Goal: Task Accomplishment & Management: Manage account settings

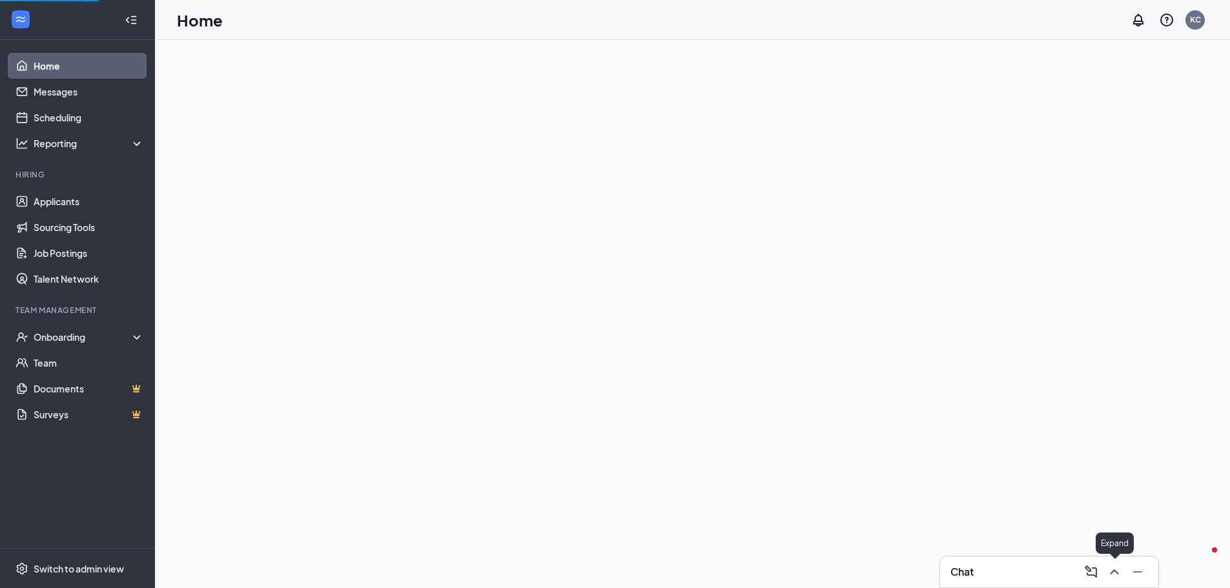
click at [1116, 572] on button at bounding box center [1114, 572] width 21 height 21
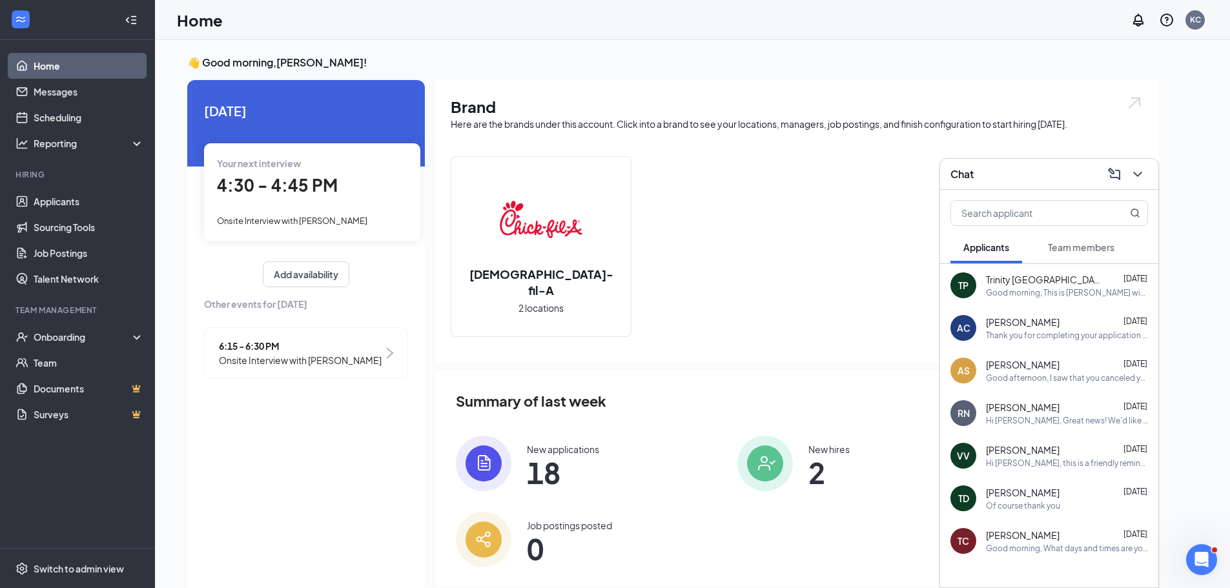
click at [1070, 247] on span "Team members" at bounding box center [1081, 248] width 67 height 12
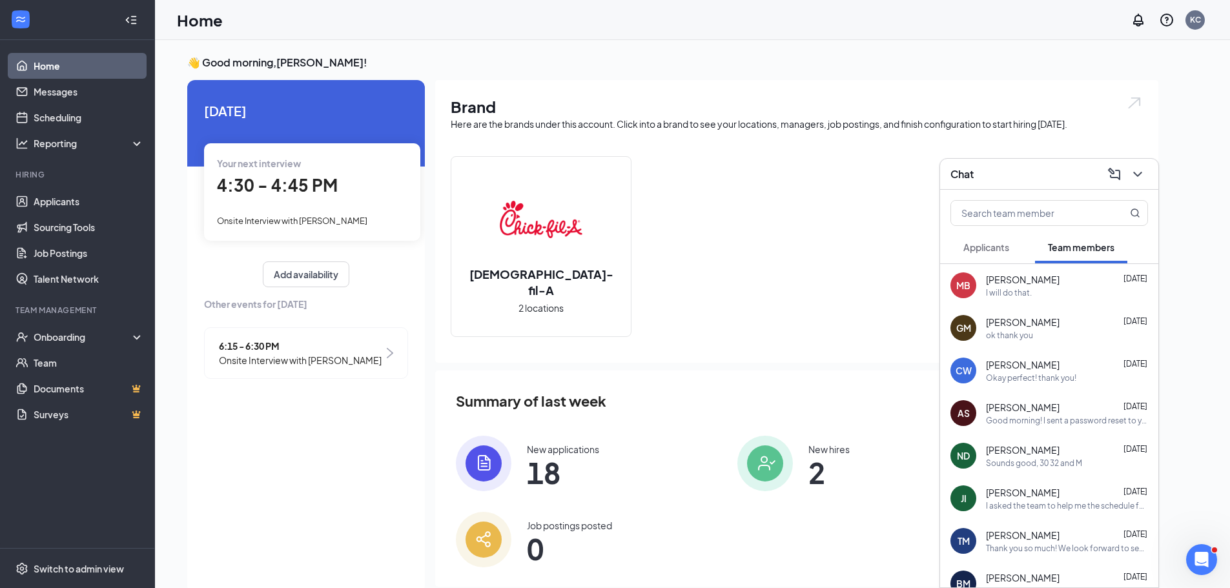
click at [1046, 373] on div "Okay perfect! thank you!" at bounding box center [1031, 378] width 90 height 11
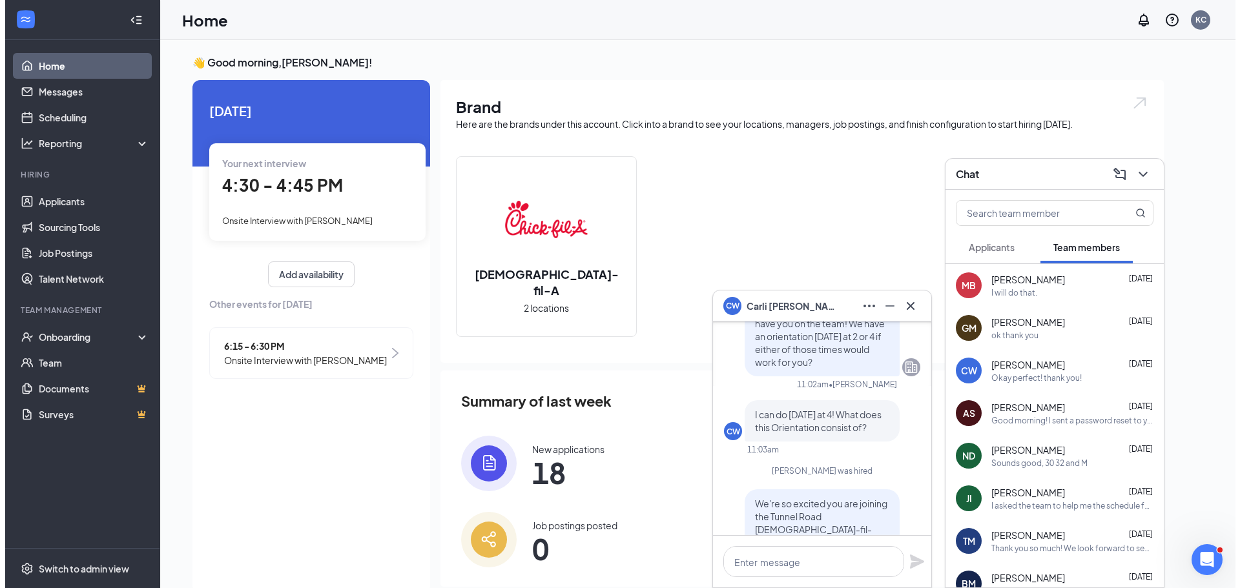
scroll to position [-452, 0]
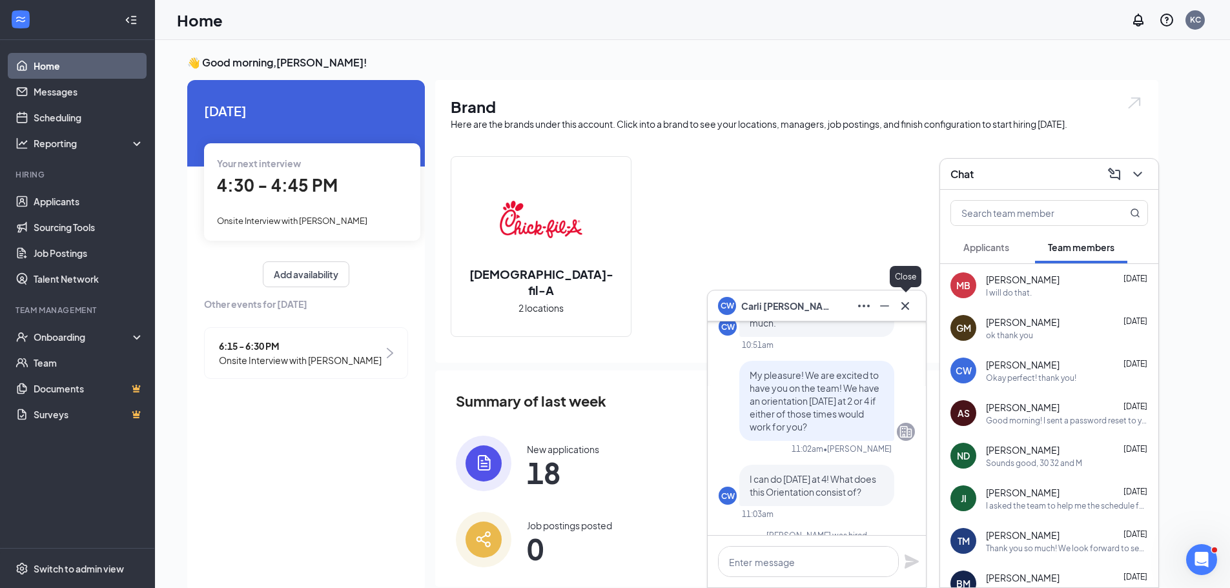
click at [908, 309] on icon "Cross" at bounding box center [906, 306] width 8 height 8
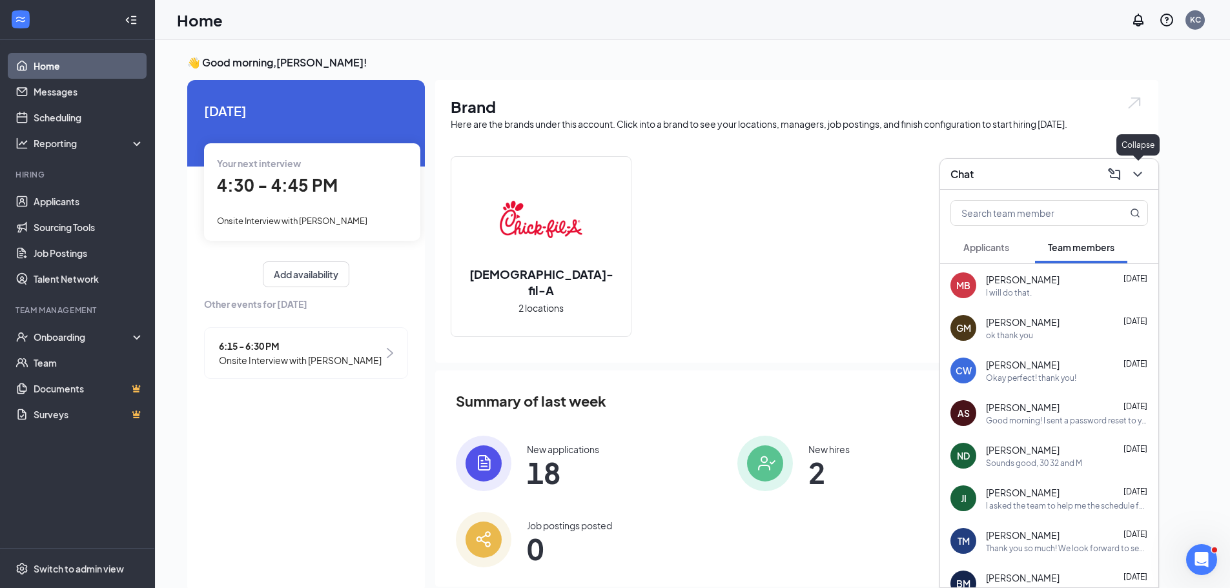
click at [1142, 165] on button at bounding box center [1138, 174] width 21 height 21
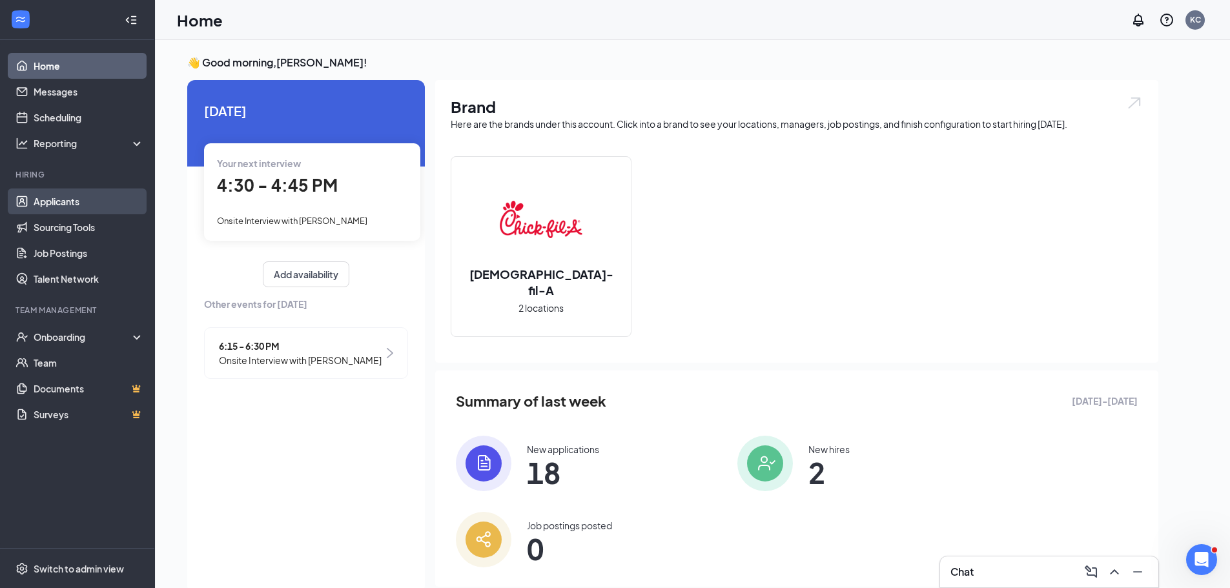
click at [79, 205] on link "Applicants" at bounding box center [89, 202] width 110 height 26
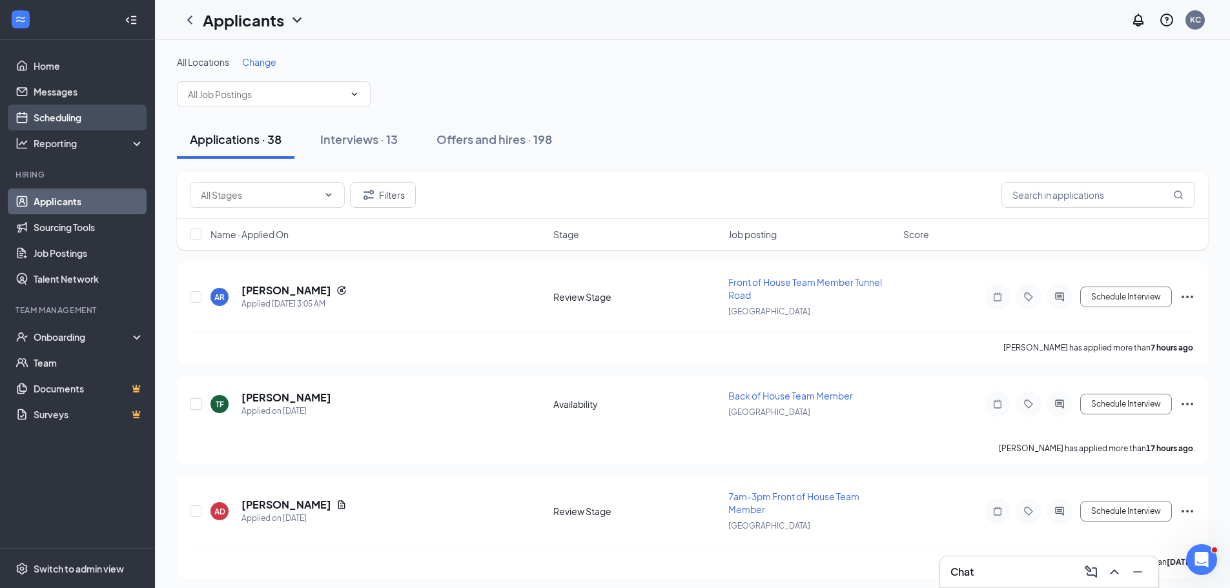
click at [81, 116] on link "Scheduling" at bounding box center [89, 118] width 110 height 26
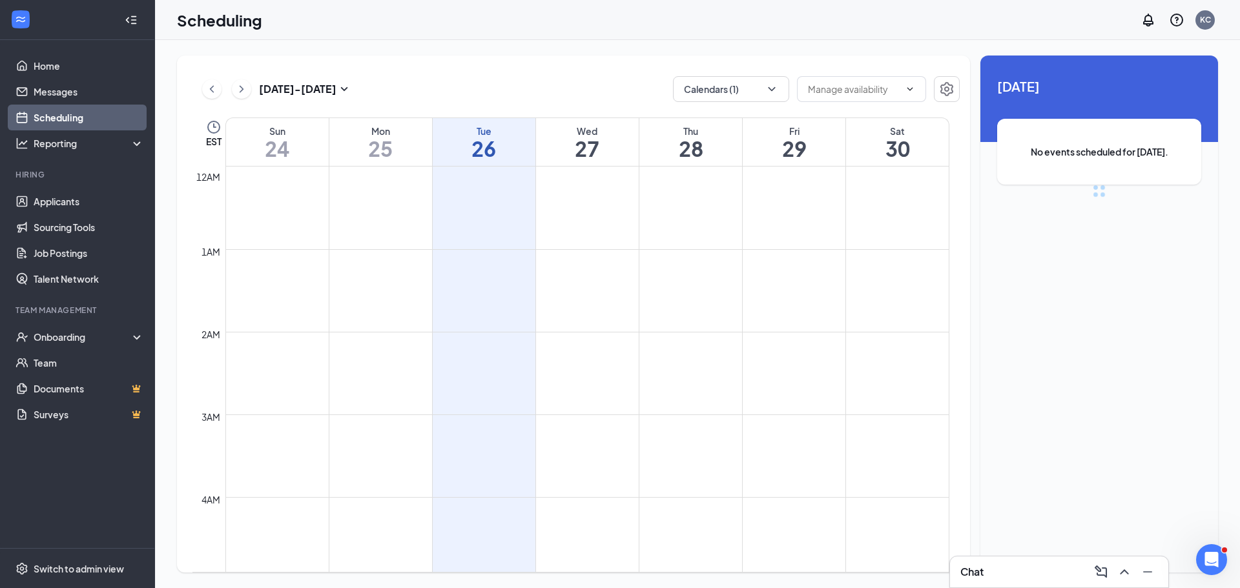
scroll to position [635, 0]
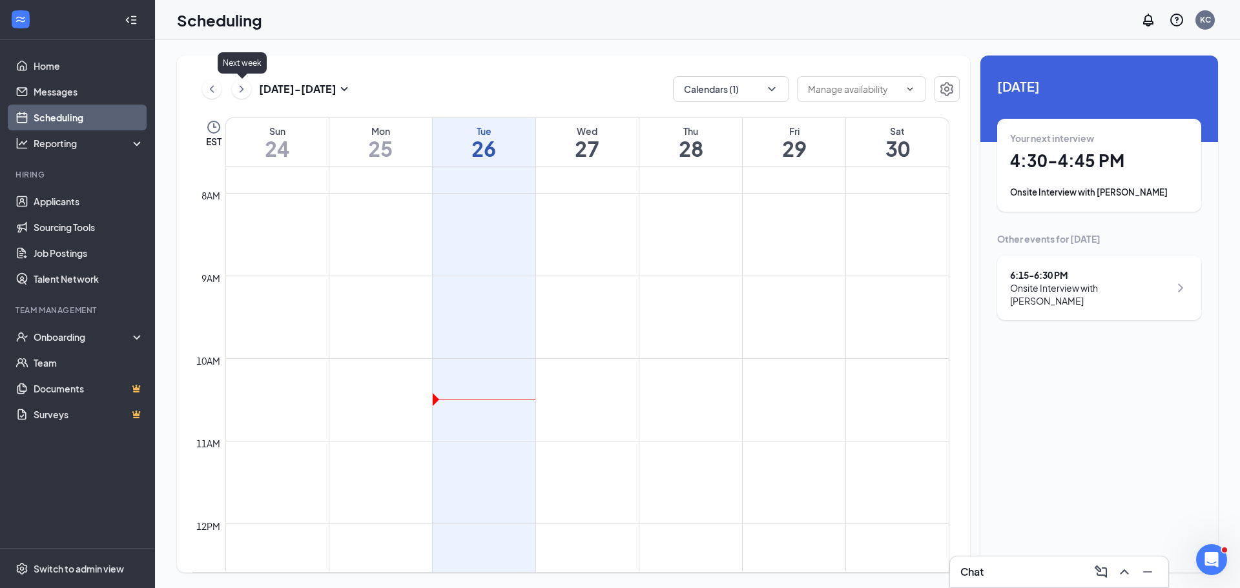
click at [243, 84] on icon "ChevronRight" at bounding box center [241, 88] width 13 height 15
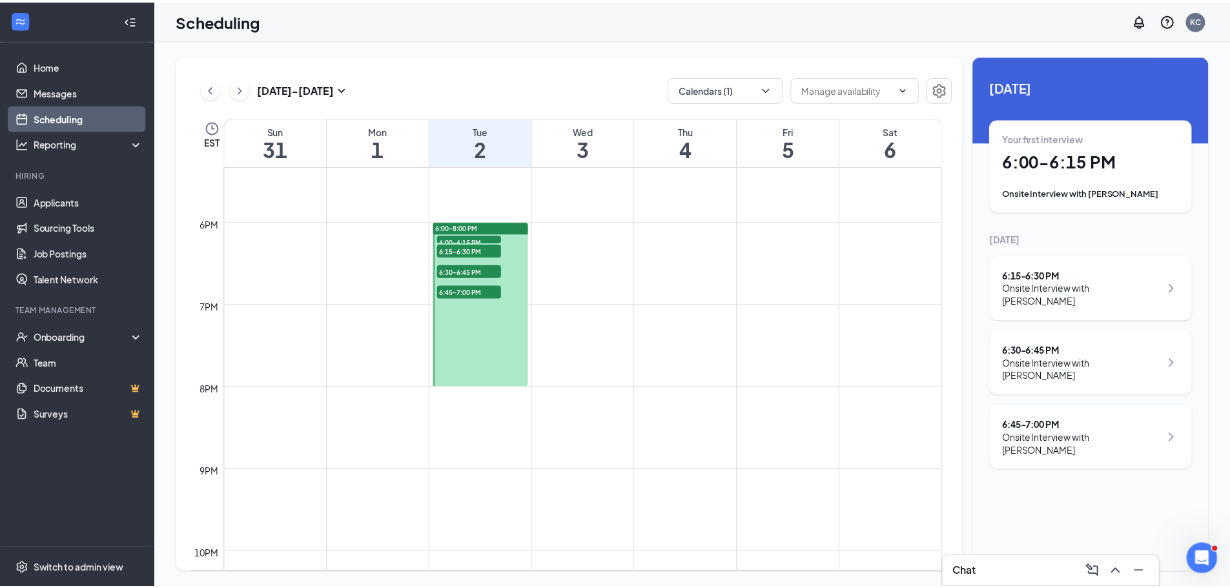
scroll to position [1410, 0]
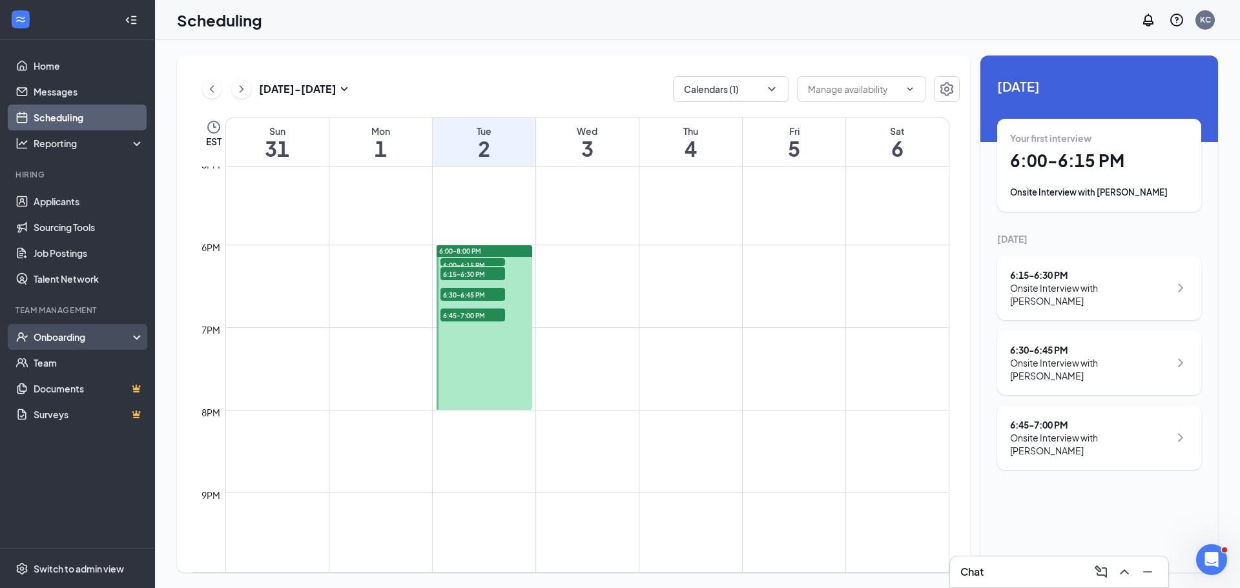
click at [91, 336] on div "Onboarding" at bounding box center [83, 337] width 99 height 13
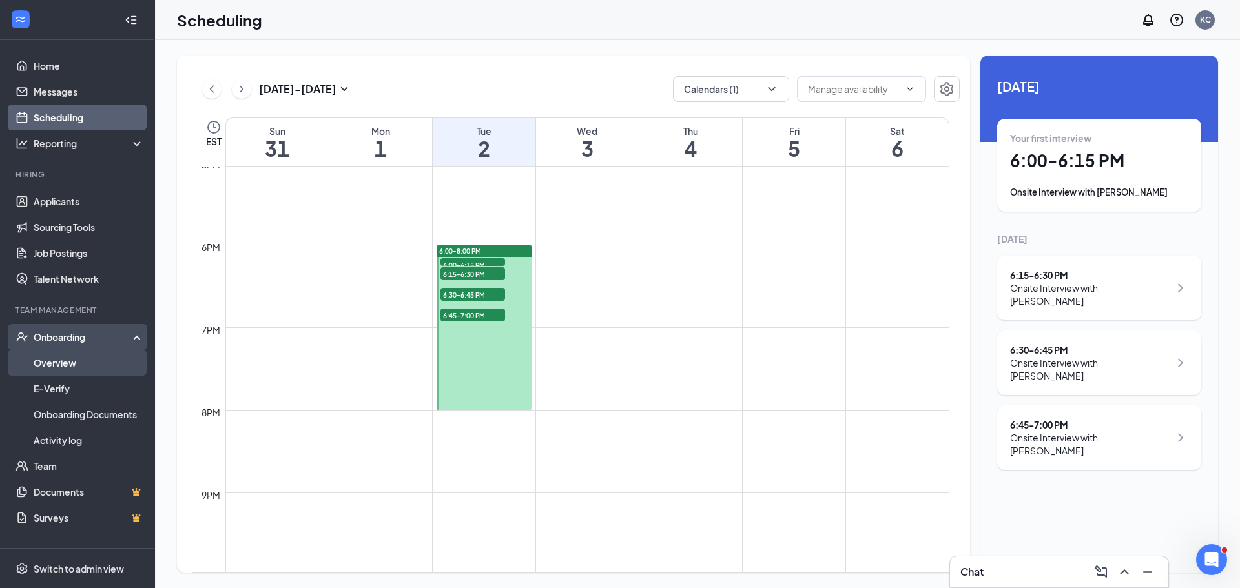
click at [81, 360] on link "Overview" at bounding box center [89, 363] width 110 height 26
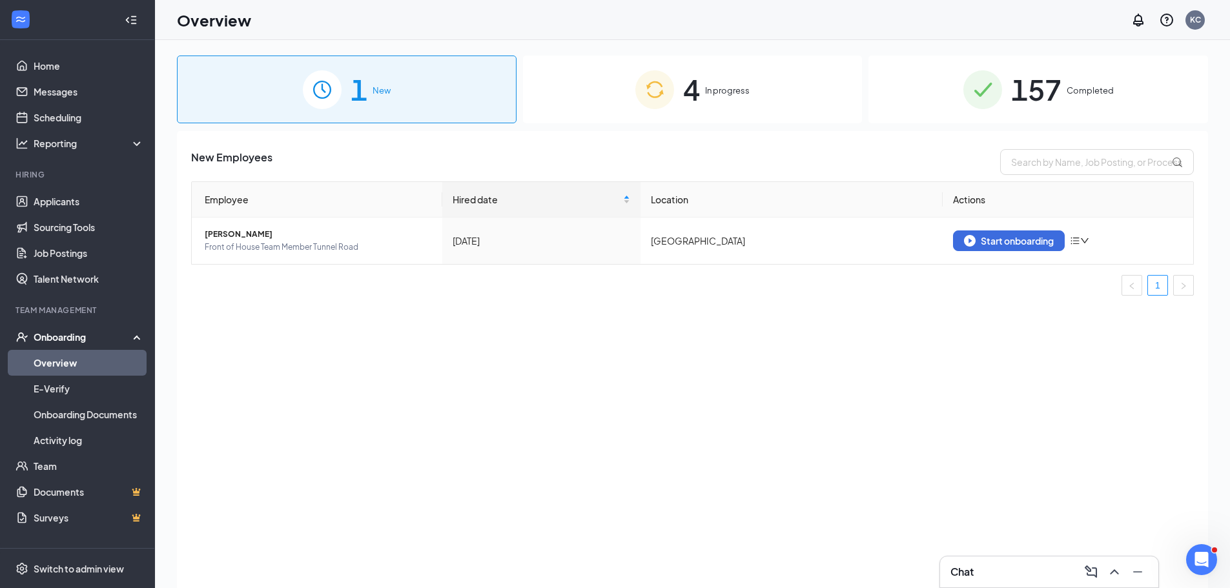
click at [741, 98] on div "4 In progress" at bounding box center [693, 90] width 340 height 68
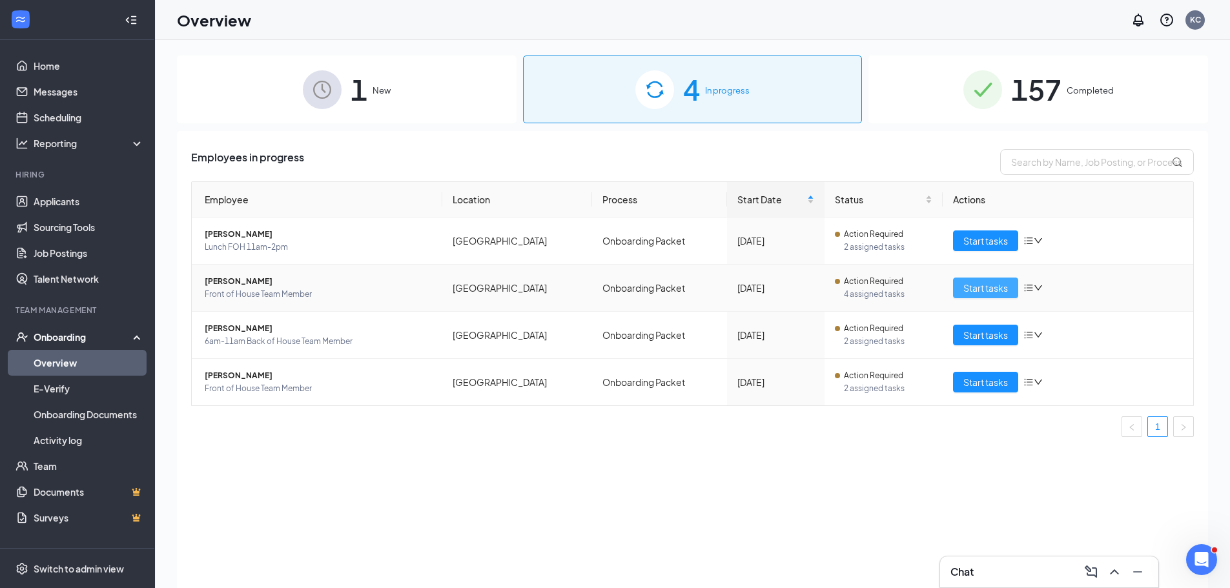
click at [969, 289] on span "Start tasks" at bounding box center [986, 288] width 45 height 14
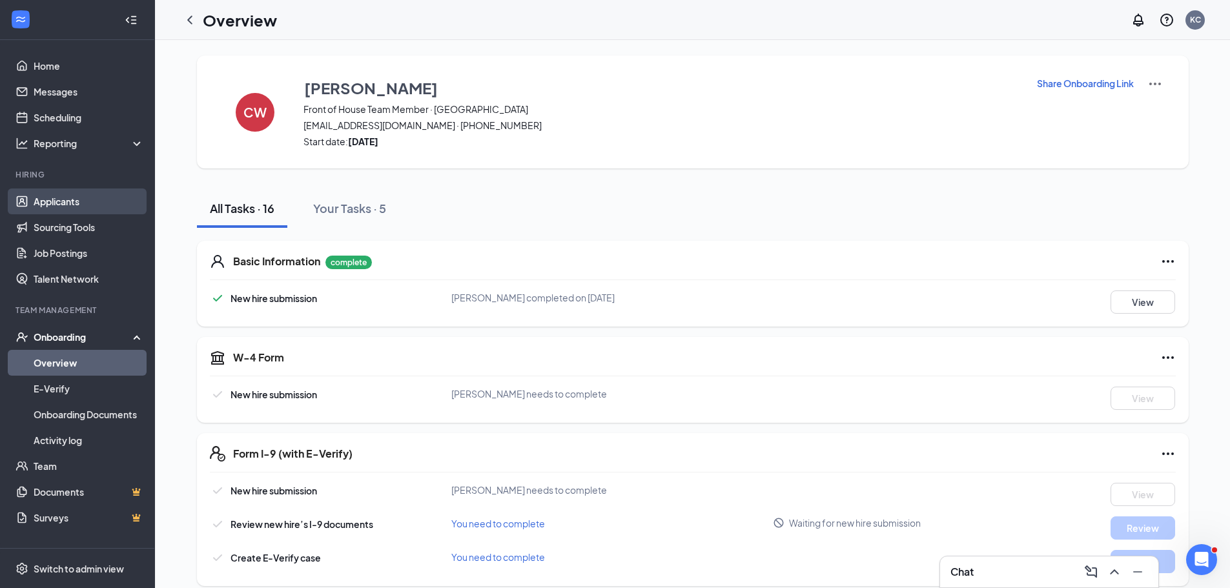
click at [56, 201] on link "Applicants" at bounding box center [89, 202] width 110 height 26
